Goal: Task Accomplishment & Management: Complete application form

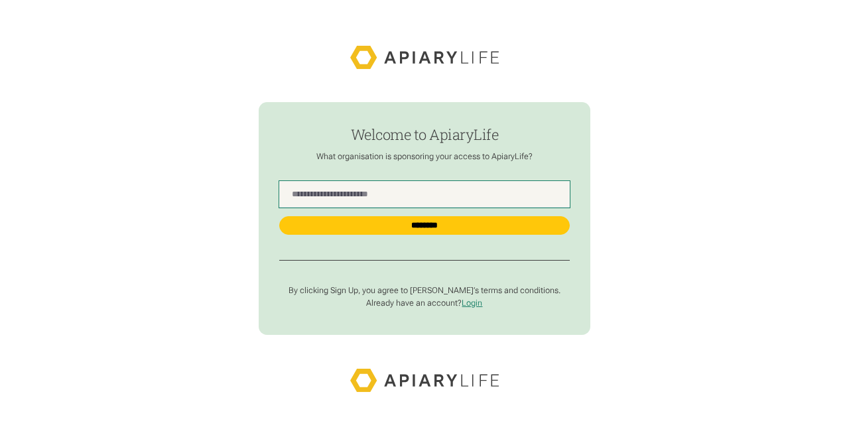
click at [279, 207] on Name "find-employer" at bounding box center [424, 194] width 290 height 27
type Name "**********"
click at [279, 216] on input "********" at bounding box center [424, 225] width 290 height 19
